Goal: Transaction & Acquisition: Purchase product/service

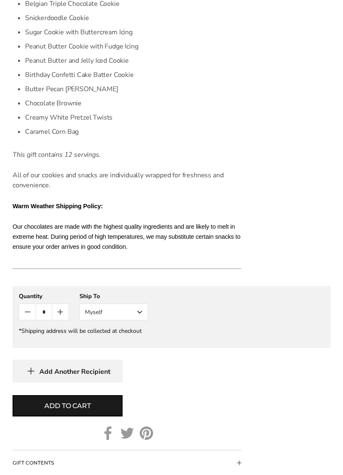
scroll to position [684, 0]
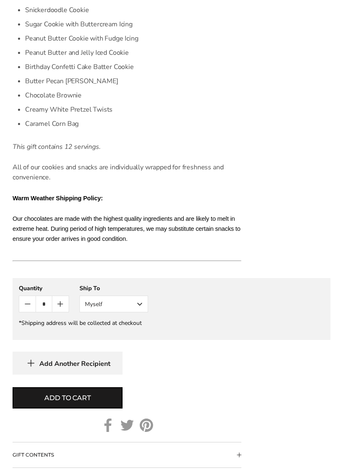
click at [136, 307] on button "Myself" at bounding box center [113, 304] width 69 height 17
click at [86, 339] on button "Other Recipient" at bounding box center [114, 335] width 68 height 15
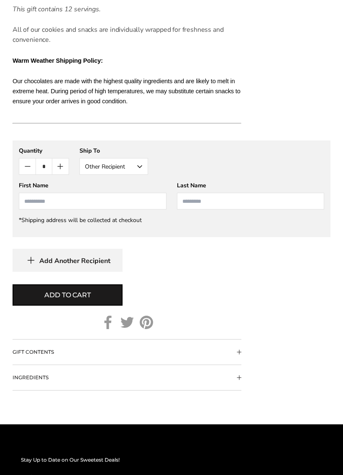
scroll to position [822, 0]
click at [28, 200] on input "First Name" at bounding box center [93, 201] width 148 height 17
click at [34, 201] on input "First Name" at bounding box center [93, 201] width 148 height 17
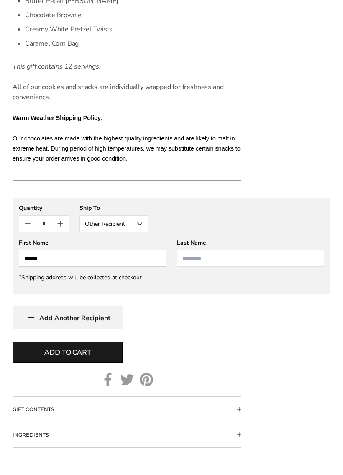
scroll to position [761, 0]
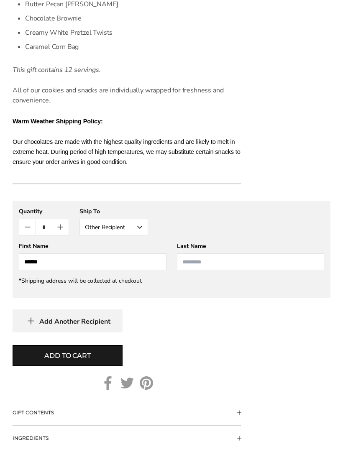
type input "******"
click at [204, 266] on input "Last Name" at bounding box center [251, 261] width 148 height 17
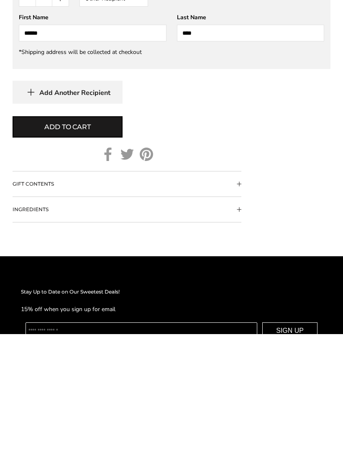
type input "****"
click at [27, 312] on button "GIFT CONTENTS" at bounding box center [127, 324] width 229 height 25
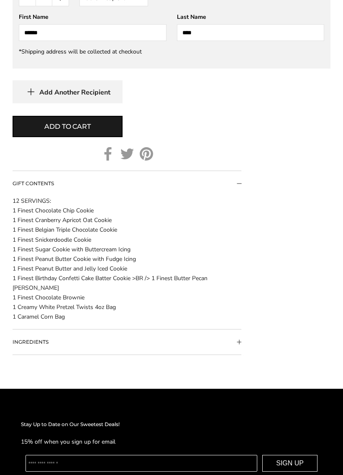
click at [46, 123] on span "Add to cart" at bounding box center [67, 127] width 46 height 10
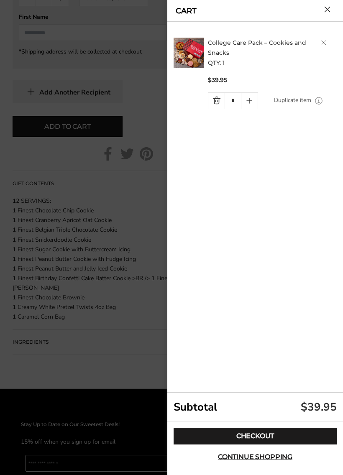
click at [197, 427] on link "Checkout" at bounding box center [255, 436] width 163 height 17
